Goal: Transaction & Acquisition: Book appointment/travel/reservation

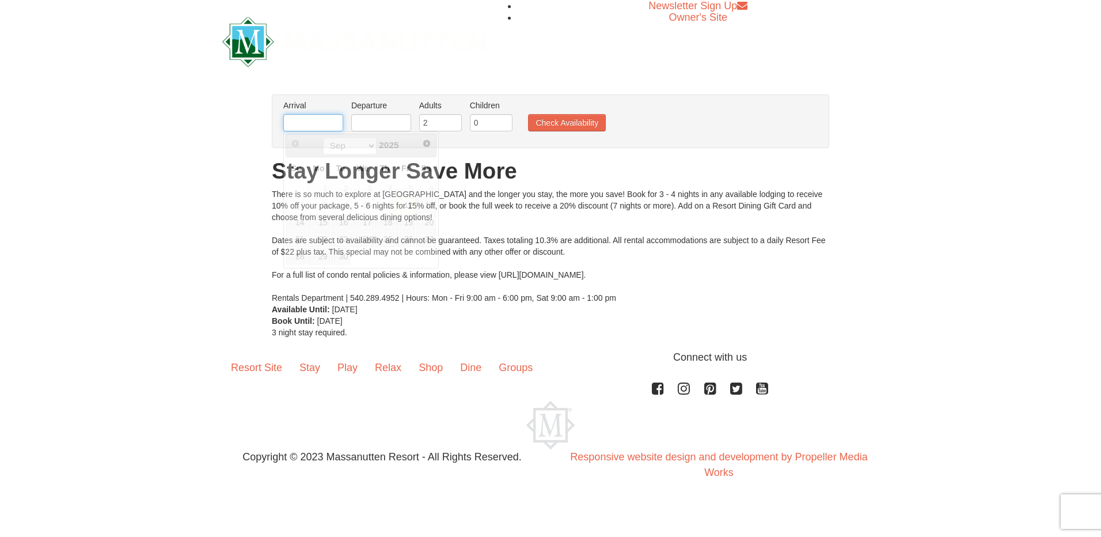
click at [322, 123] on input "text" at bounding box center [313, 122] width 60 height 17
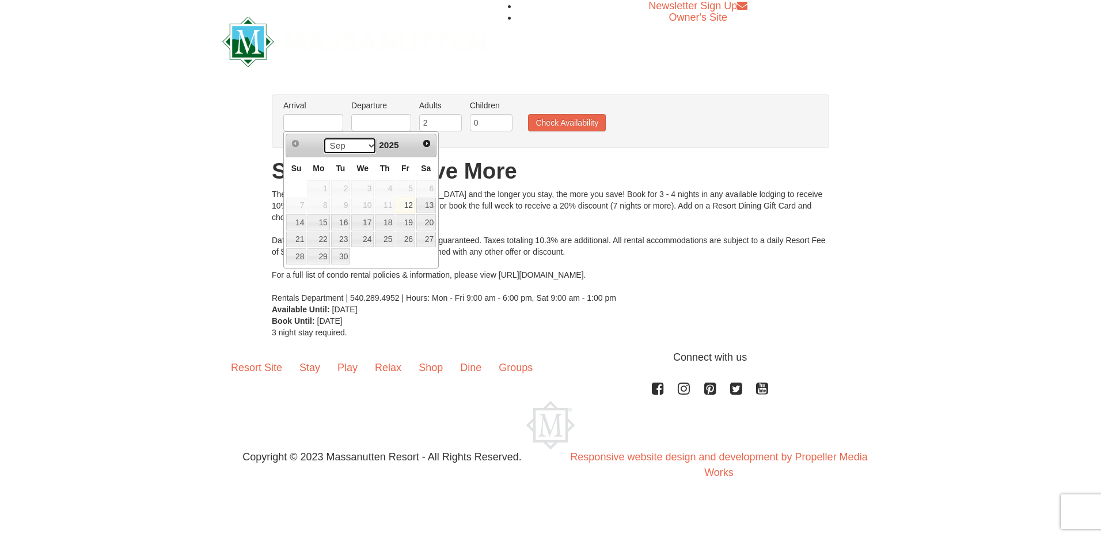
click at [371, 147] on select "Sep Oct Nov Dec" at bounding box center [350, 145] width 54 height 17
drag, startPoint x: 404, startPoint y: 224, endPoint x: 348, endPoint y: 241, distance: 58.9
click at [348, 241] on link "23" at bounding box center [341, 239] width 20 height 16
type input "[DATE]"
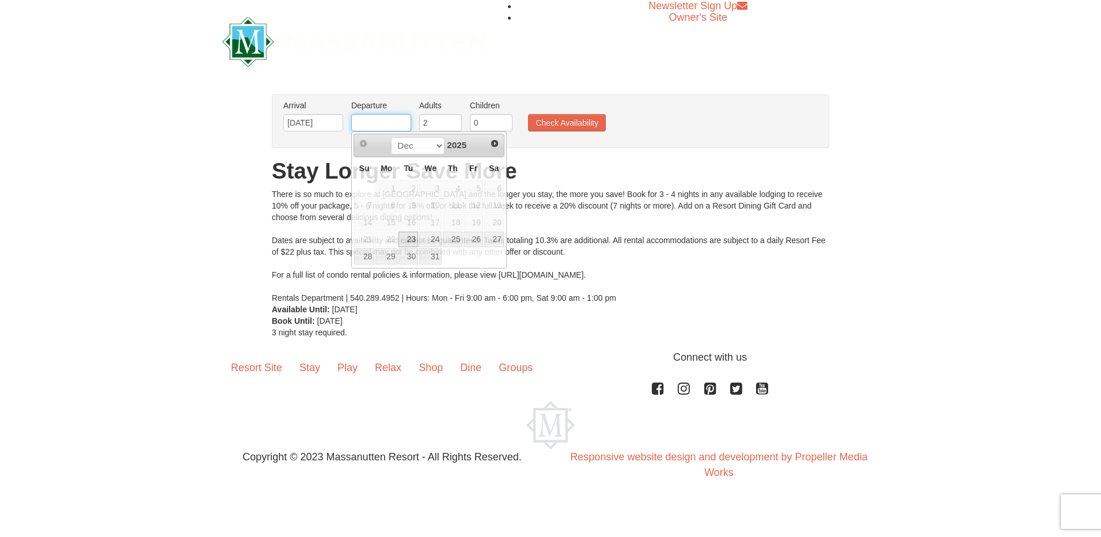
click at [390, 130] on input "text" at bounding box center [381, 122] width 60 height 17
click at [478, 233] on link "26" at bounding box center [474, 239] width 20 height 16
type input "[DATE]"
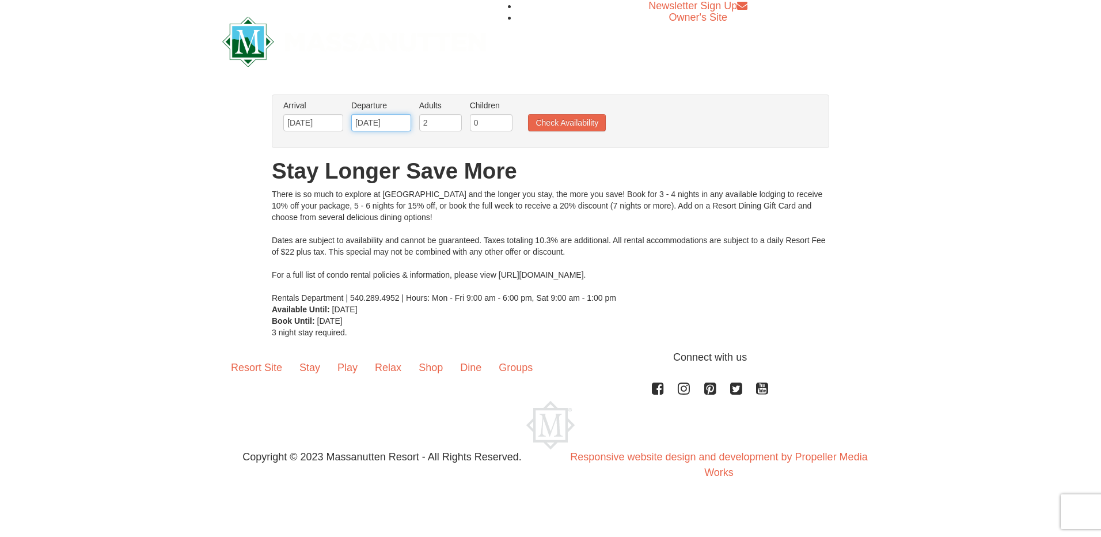
click at [394, 139] on body "Browser Not Supported We notice you are using a browser which will not provide …" at bounding box center [550, 251] width 1101 height 502
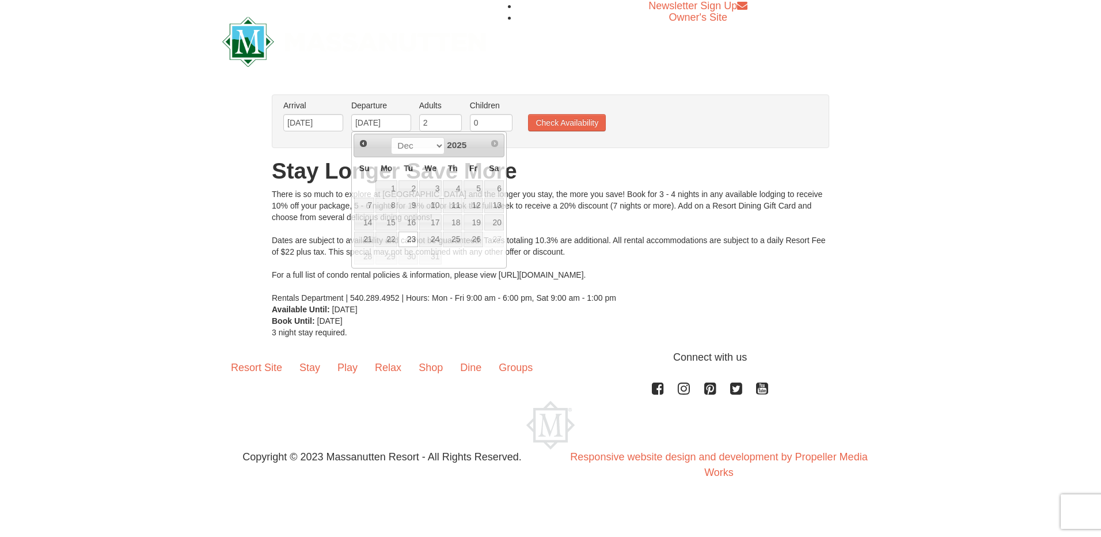
click at [609, 212] on div "There is so much to explore at Massanutten Resort and the longer you stay, the …" at bounding box center [550, 245] width 557 height 115
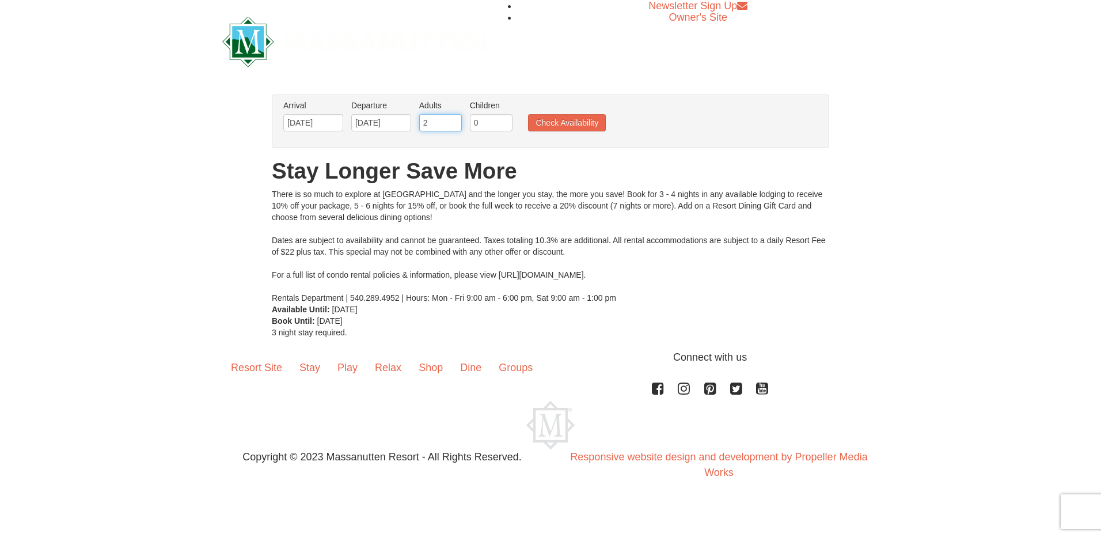
click at [448, 124] on input "2" at bounding box center [440, 122] width 43 height 17
click at [454, 122] on input "3" at bounding box center [440, 122] width 43 height 17
type input "4"
click at [454, 122] on input "4" at bounding box center [440, 122] width 43 height 17
click at [538, 120] on button "Check Availability" at bounding box center [567, 122] width 78 height 17
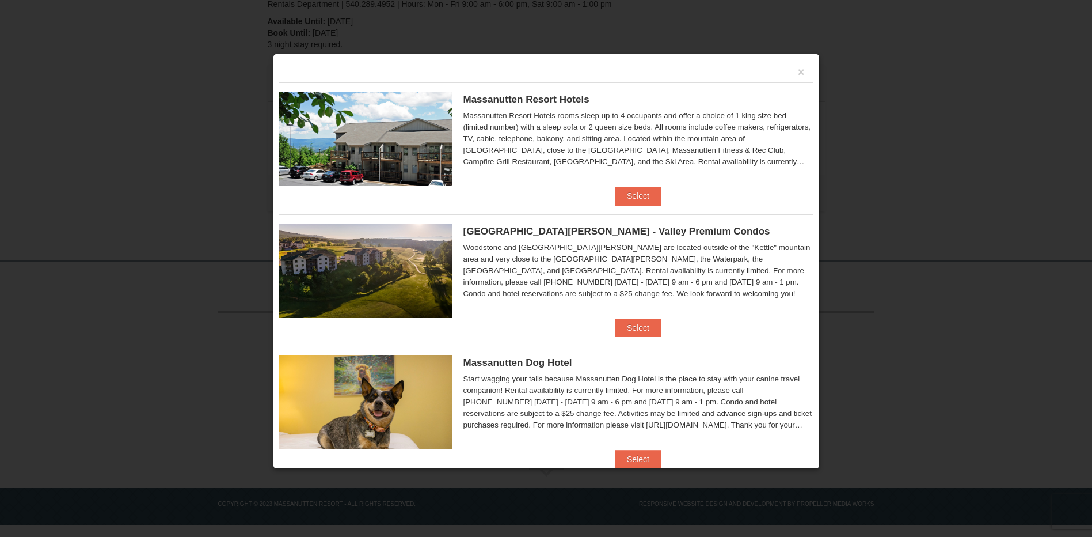
scroll to position [26, 0]
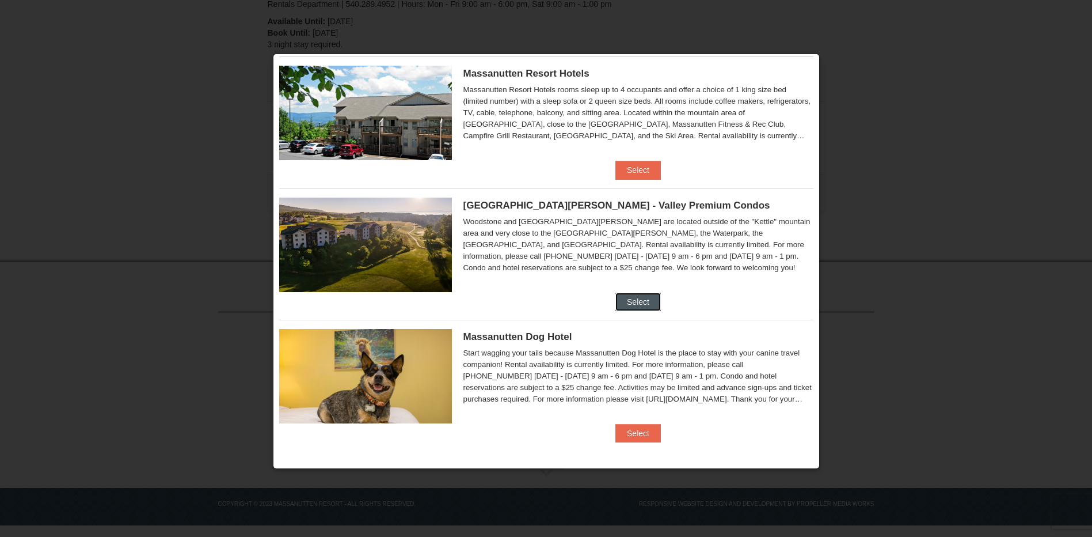
click at [627, 302] on button "Select" at bounding box center [638, 302] width 45 height 18
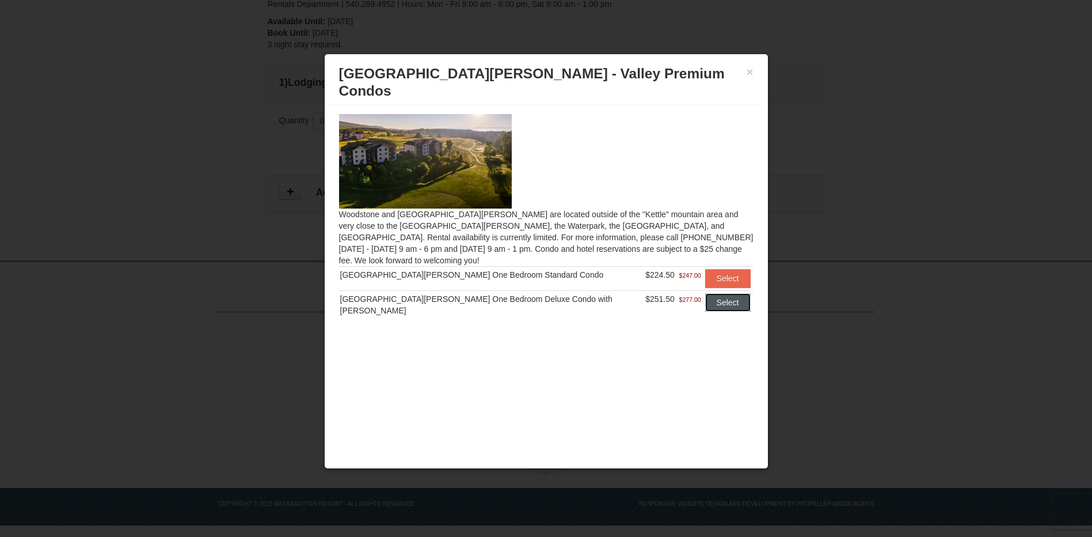
click at [730, 293] on button "Select" at bounding box center [727, 302] width 45 height 18
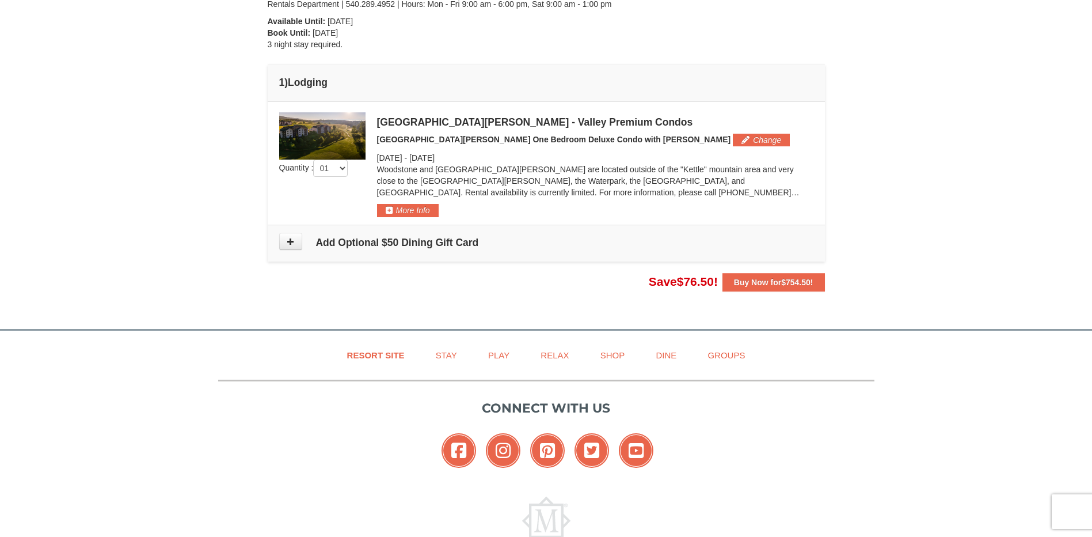
click at [465, 124] on div "[GEOGRAPHIC_DATA][PERSON_NAME] - Valley Premium Condos" at bounding box center [595, 122] width 436 height 12
click at [325, 135] on img at bounding box center [322, 135] width 86 height 47
click at [774, 287] on button "Buy Now for $754.50 !" at bounding box center [774, 282] width 102 height 18
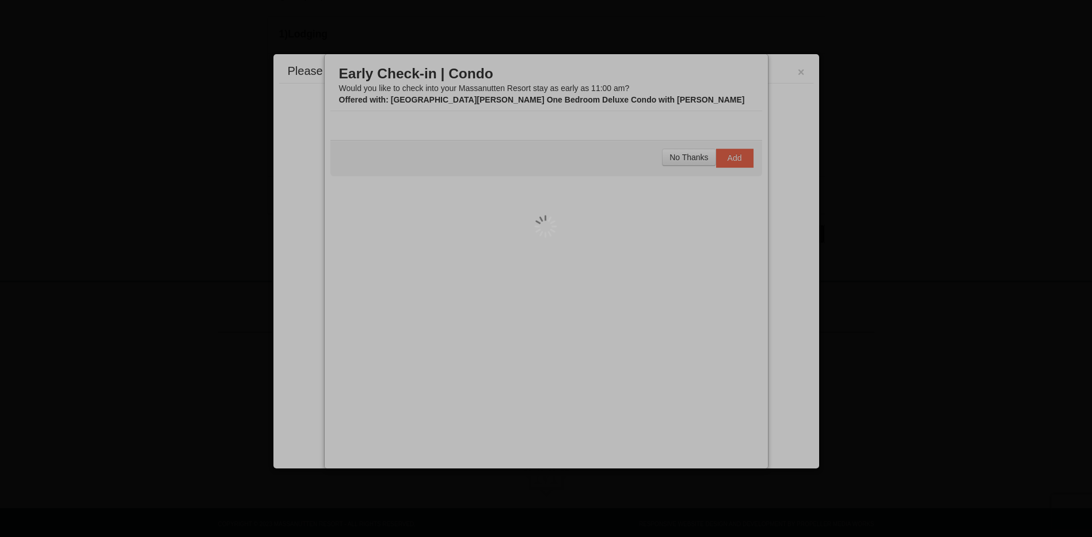
scroll to position [334, 0]
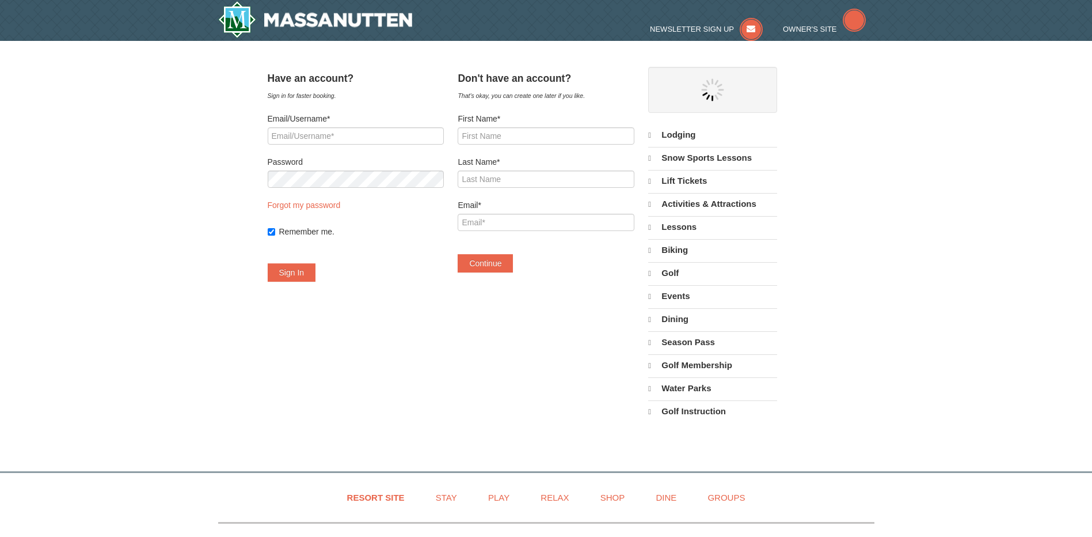
select select "9"
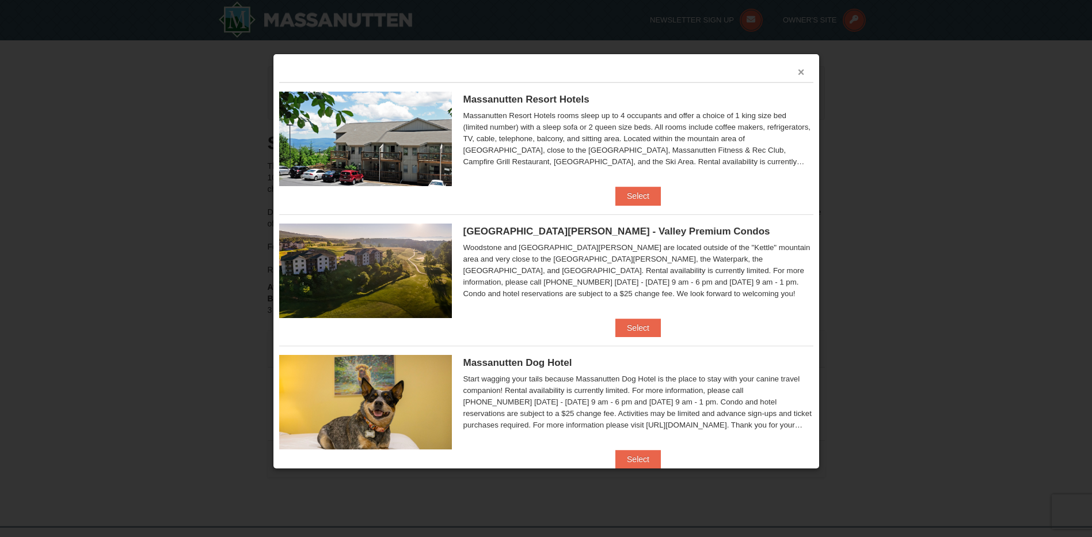
click at [798, 70] on button "×" at bounding box center [801, 72] width 7 height 12
